Goal: Browse casually: Explore the website without a specific task or goal

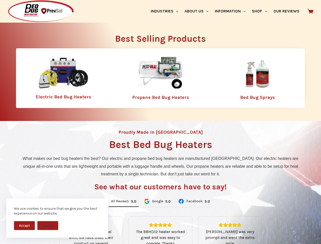
click at [161, 122] on div "Proudly Made in [GEOGRAPHIC_DATA] Best Bed Bug Heaters What makes our bed bug h…" at bounding box center [160, 213] width 321 height 185
click at [24, 226] on button "Accept" at bounding box center [24, 225] width 21 height 9
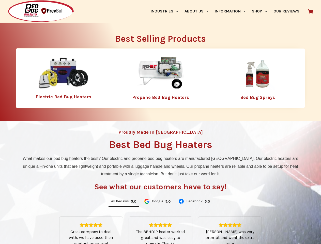
click at [48, 226] on button "Decline" at bounding box center [47, 229] width 21 height 9
click at [166, 11] on link "Industries" at bounding box center [165, 11] width 34 height 23
click at [199, 11] on link "About Us" at bounding box center [196, 11] width 30 height 23
click at [233, 11] on link "Information" at bounding box center [230, 11] width 37 height 23
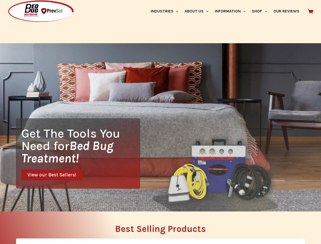
click at [262, 11] on link "Shop" at bounding box center [259, 11] width 21 height 23
